Goal: Information Seeking & Learning: Find specific fact

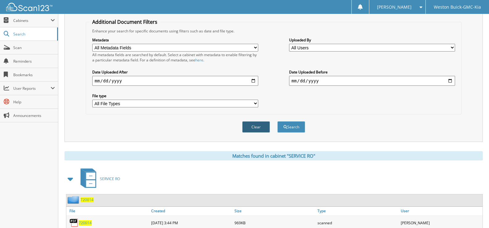
click at [253, 126] on button "Clear" at bounding box center [256, 126] width 28 height 11
select select
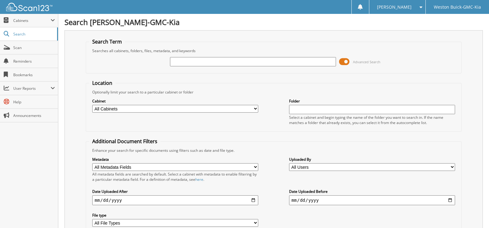
click at [200, 60] on input "text" at bounding box center [253, 61] width 166 height 9
type input "719800"
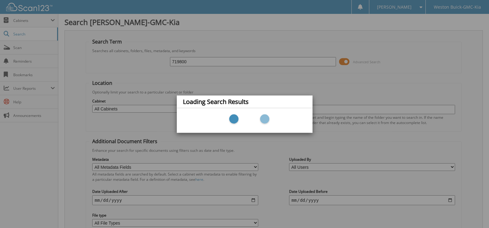
click at [160, 105] on div "Loading Search Results" at bounding box center [244, 114] width 489 height 228
click at [160, 106] on div "Loading Search Results" at bounding box center [244, 114] width 489 height 228
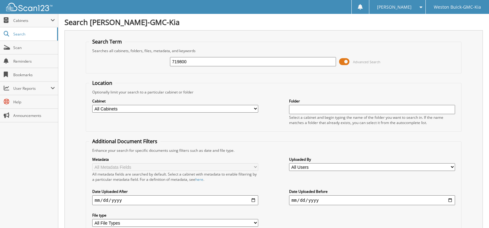
click at [253, 110] on select "All Cabinets ACCOUNTS PAYABLE DEAD DEALS PARTS INVOICE RESERVES SERVICE CONTRAC…" at bounding box center [175, 109] width 166 height 8
select select "4413"
click at [92, 105] on select "All Cabinets ACCOUNTS PAYABLE DEAD DEALS PARTS INVOICE RESERVES SERVICE CONTRAC…" at bounding box center [175, 109] width 166 height 8
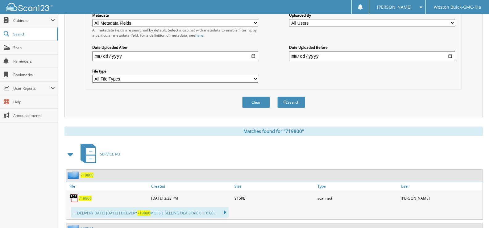
scroll to position [154, 0]
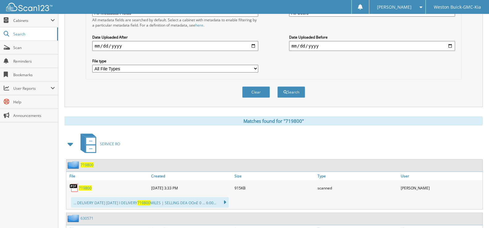
click at [85, 189] on span "719800" at bounding box center [85, 187] width 13 height 5
click at [91, 187] on span "719800" at bounding box center [85, 187] width 13 height 5
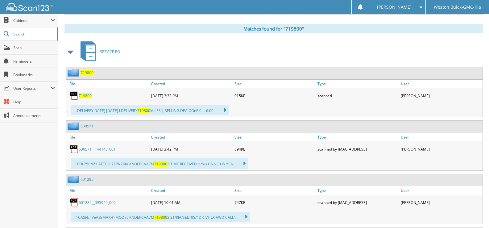
scroll to position [247, 0]
click at [87, 97] on span "719800" at bounding box center [85, 95] width 13 height 5
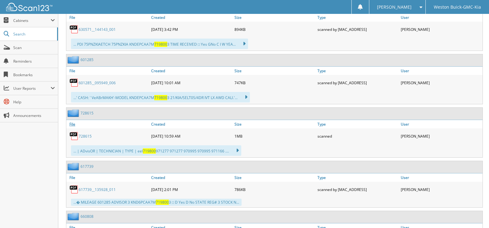
scroll to position [278, 0]
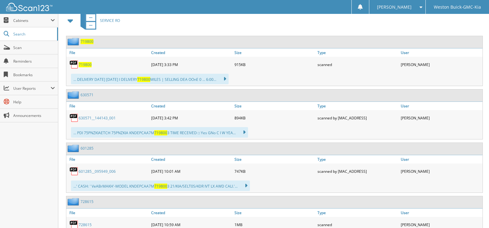
click at [85, 64] on span "719800" at bounding box center [85, 64] width 13 height 5
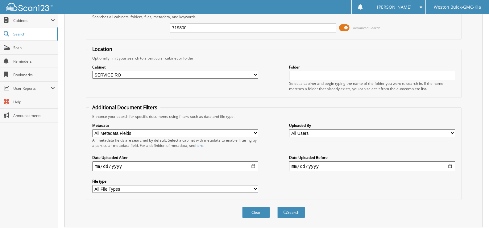
scroll to position [31, 0]
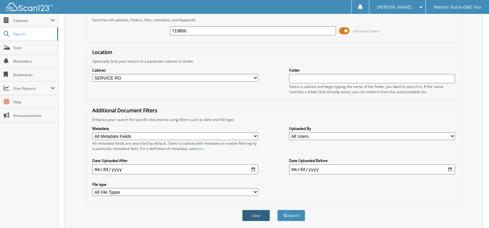
click at [256, 217] on button "Clear" at bounding box center [256, 215] width 28 height 11
select select
click at [184, 31] on input "text" at bounding box center [253, 30] width 166 height 9
click at [180, 32] on input "text" at bounding box center [253, 30] width 166 height 9
type input "719993"
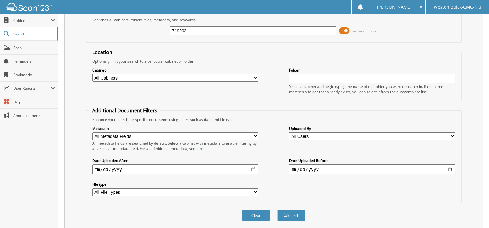
click at [277, 210] on button "Search" at bounding box center [291, 215] width 28 height 11
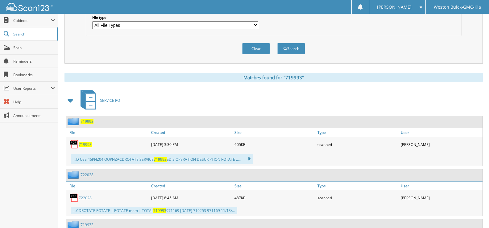
scroll to position [216, 0]
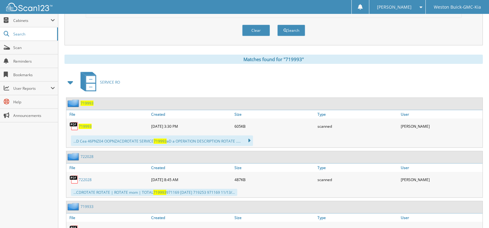
click at [82, 127] on span "719993" at bounding box center [85, 126] width 13 height 5
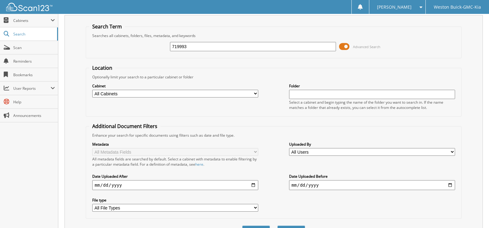
scroll to position [0, 0]
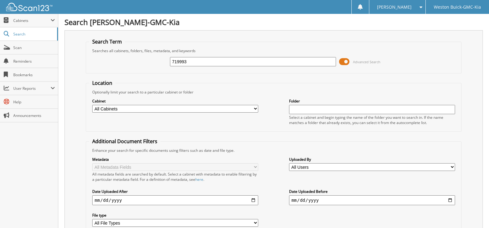
click at [253, 109] on select "All Cabinets ACCOUNTS PAYABLE DEAD DEALS PARTS INVOICE RESERVES SERVICE CONTRAC…" at bounding box center [175, 109] width 166 height 8
select select "4413"
click at [92, 105] on select "All Cabinets ACCOUNTS PAYABLE DEAD DEALS PARTS INVOICE RESERVES SERVICE CONTRAC…" at bounding box center [175, 109] width 166 height 8
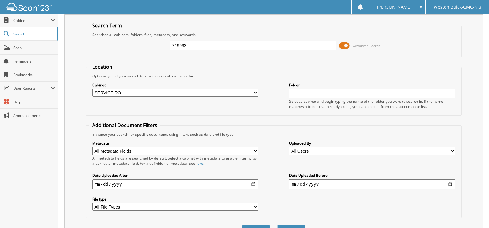
scroll to position [123, 0]
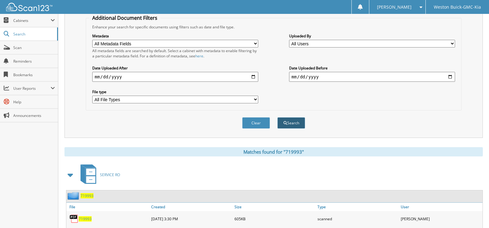
click at [285, 123] on span "submit" at bounding box center [285, 123] width 4 height 4
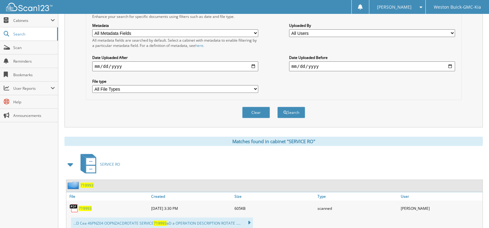
scroll to position [154, 0]
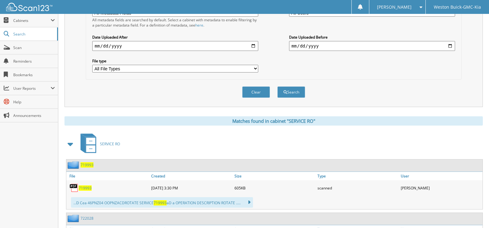
click at [82, 189] on span "719993" at bounding box center [85, 187] width 13 height 5
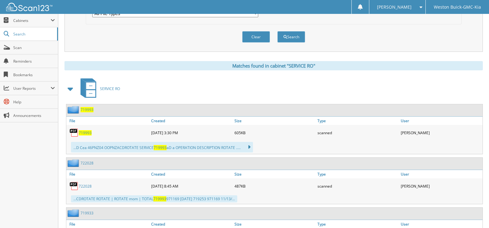
scroll to position [216, 0]
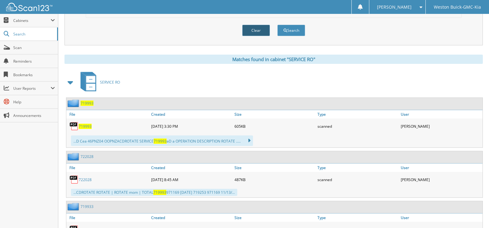
click at [257, 32] on button "Clear" at bounding box center [256, 30] width 28 height 11
select select
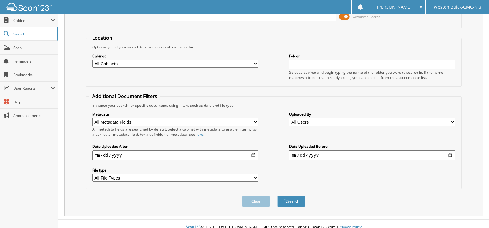
scroll to position [52, 0]
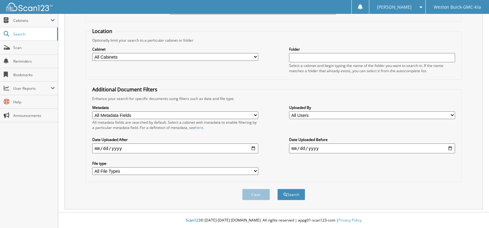
click at [406, 8] on span "[PERSON_NAME]" at bounding box center [394, 7] width 35 height 4
click at [397, 29] on link "Logout" at bounding box center [397, 30] width 56 height 11
